Goal: Task Accomplishment & Management: Manage account settings

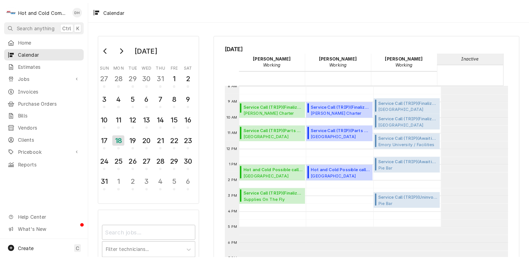
scroll to position [101, 0]
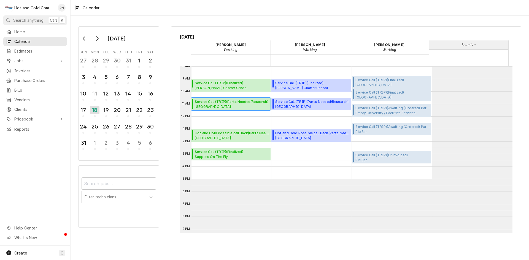
click at [226, 106] on span "Oglethorpe University Dining, Atlanta, ga" at bounding box center [232, 106] width 74 height 4
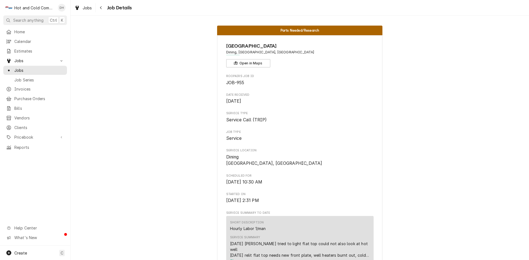
scroll to position [92, 0]
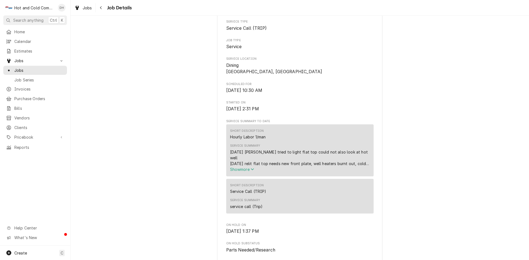
click at [251, 169] on icon "Service Summary" at bounding box center [252, 170] width 3 height 2
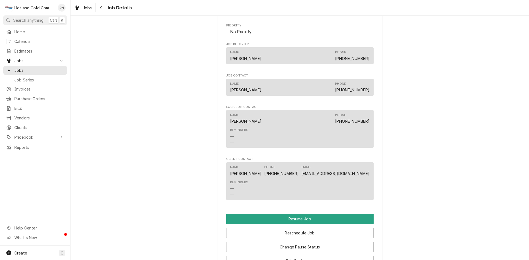
scroll to position [551, 0]
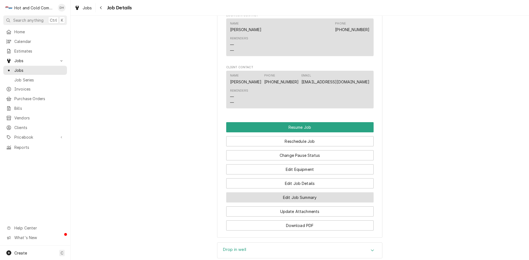
click at [323, 193] on button "Edit Job Summary" at bounding box center [299, 198] width 147 height 10
